Goal: Book appointment/travel/reservation

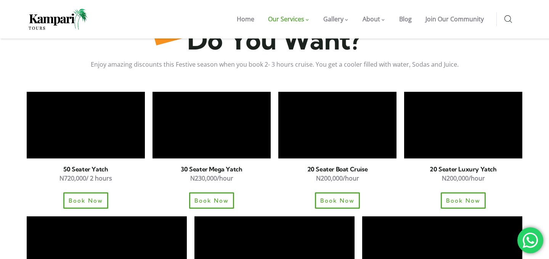
scroll to position [542, 0]
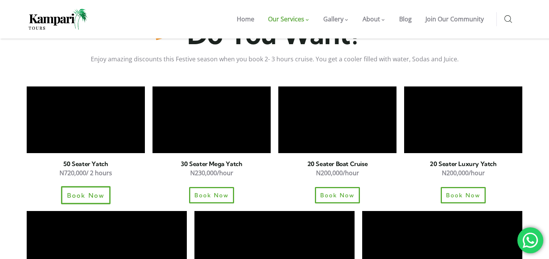
click at [93, 192] on span "Book Now" at bounding box center [86, 195] width 38 height 6
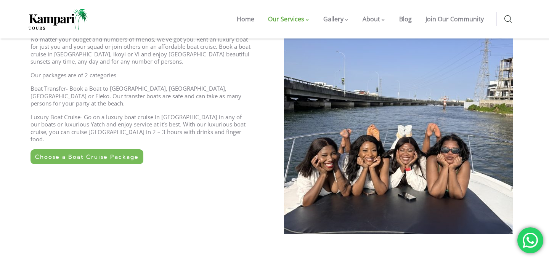
scroll to position [279, 0]
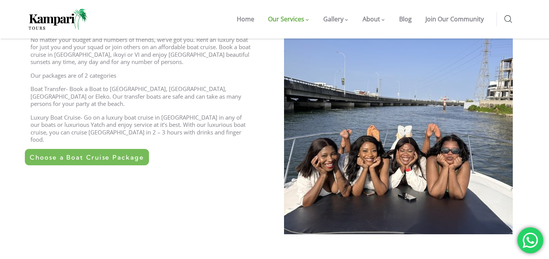
click at [91, 149] on link "Choose a Boat Cruise Package" at bounding box center [87, 157] width 124 height 16
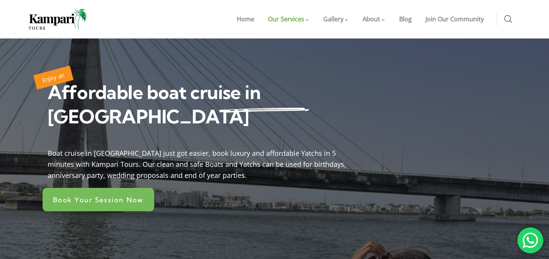
click at [112, 196] on span "Book Your Session Now" at bounding box center [98, 199] width 91 height 7
